Goal: Use online tool/utility: Utilize a website feature to perform a specific function

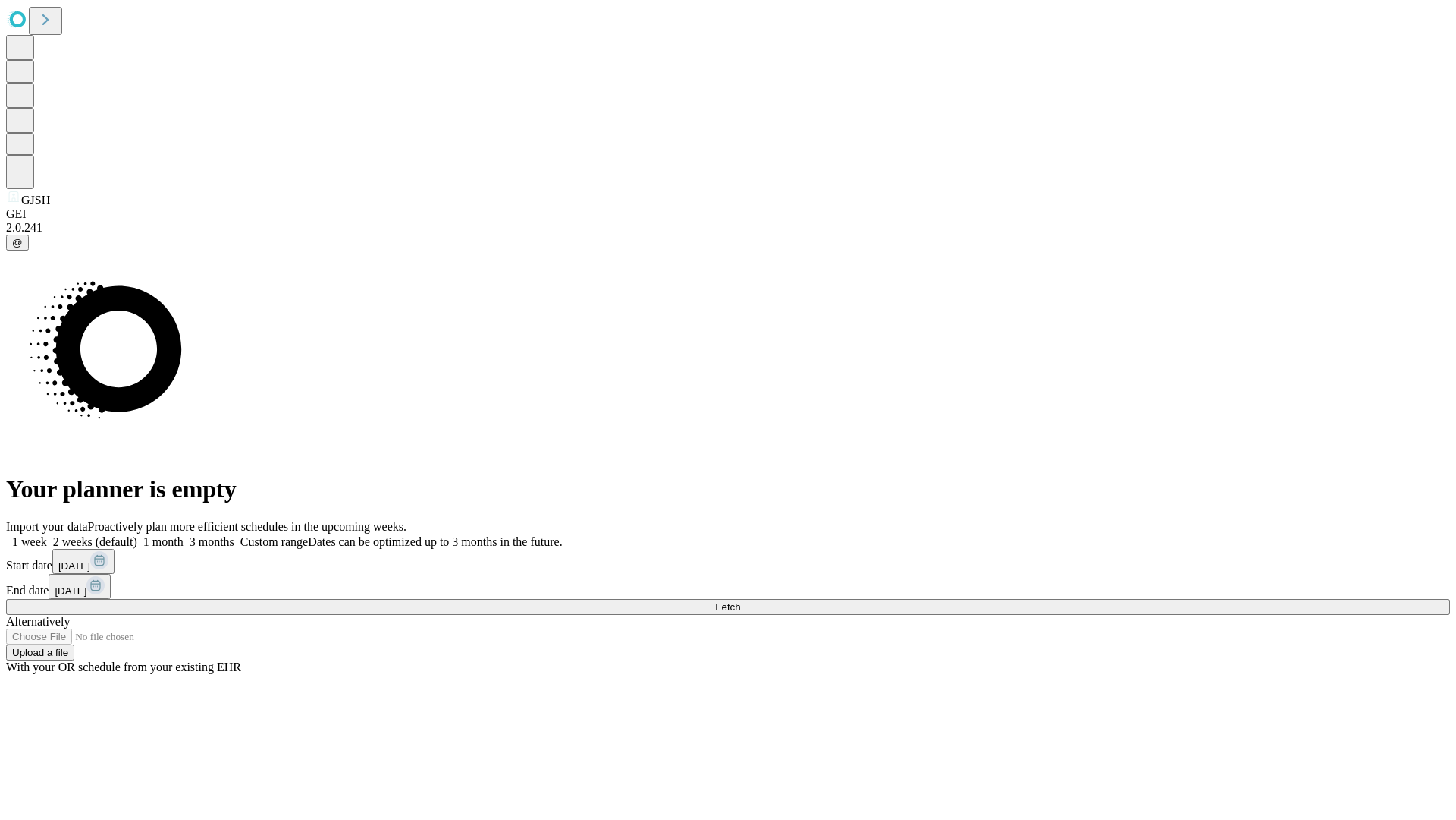
click at [740, 601] on span "Fetch" at bounding box center [728, 607] width 25 height 11
